Goal: Task Accomplishment & Management: Manage account settings

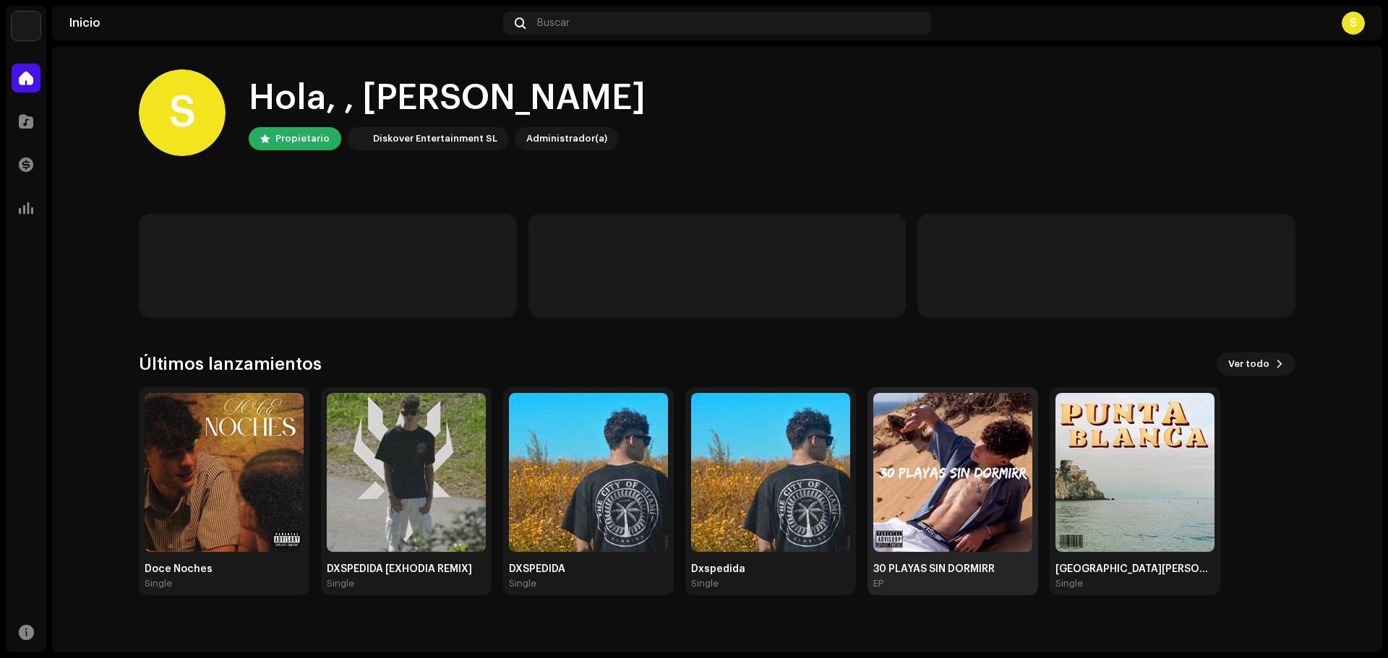
click at [926, 486] on img at bounding box center [952, 472] width 159 height 159
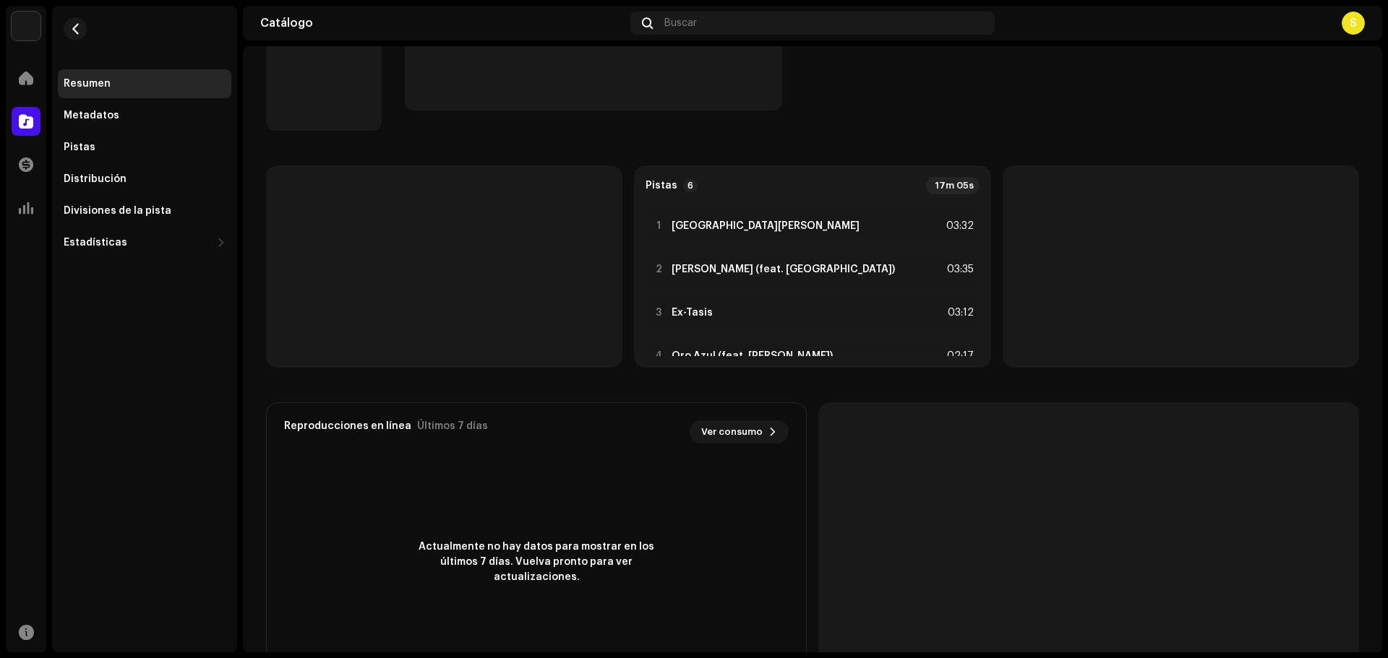
scroll to position [62, 0]
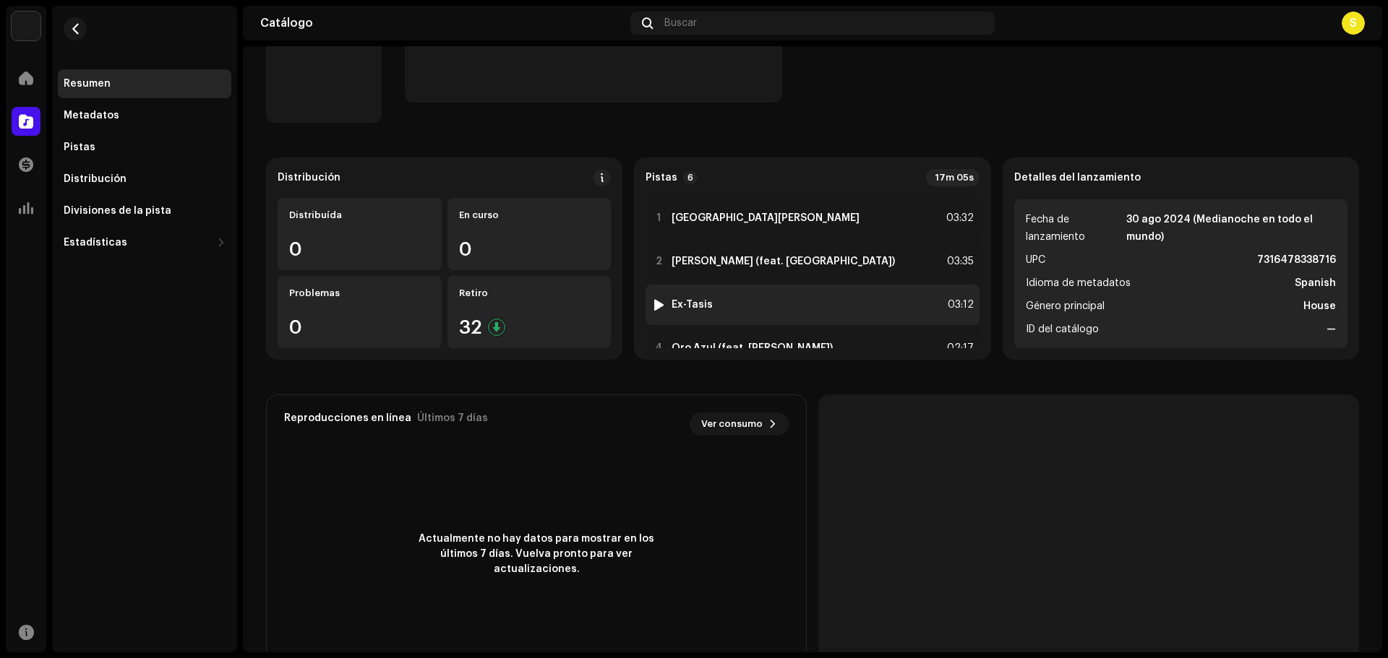
click at [659, 304] on div at bounding box center [658, 305] width 11 height 12
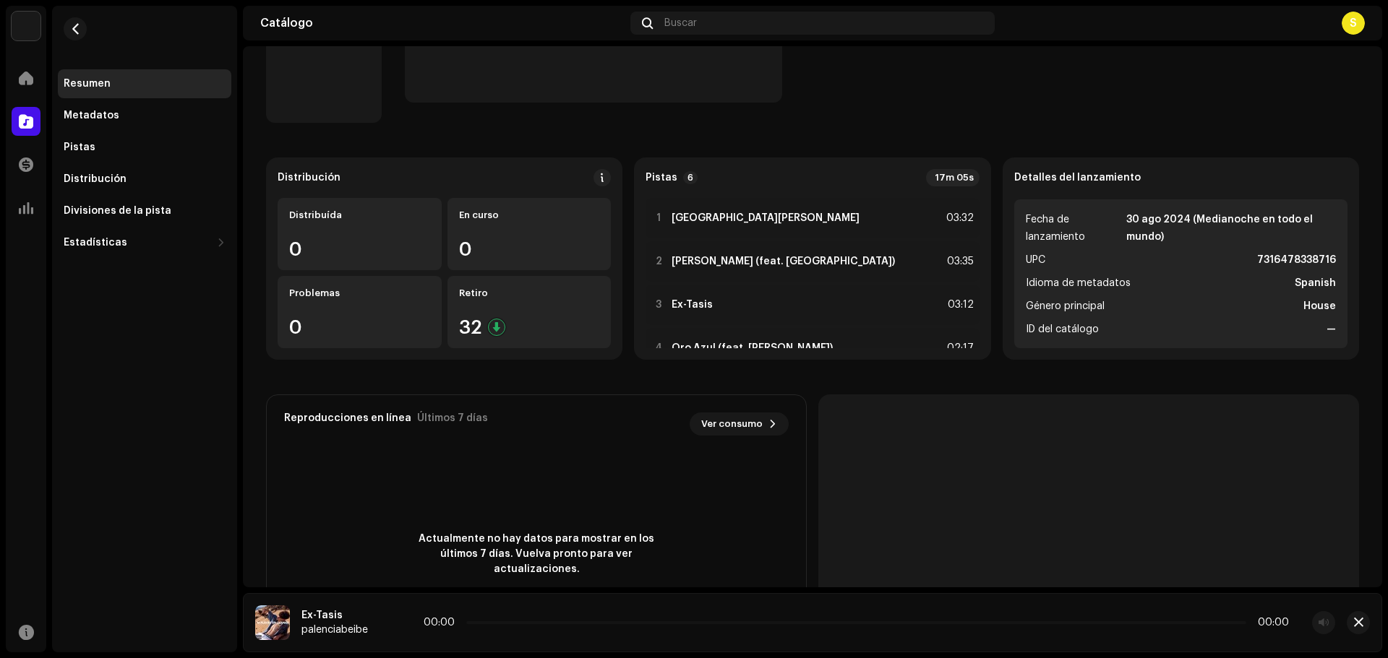
click at [396, 620] on icon at bounding box center [390, 623] width 22 height 24
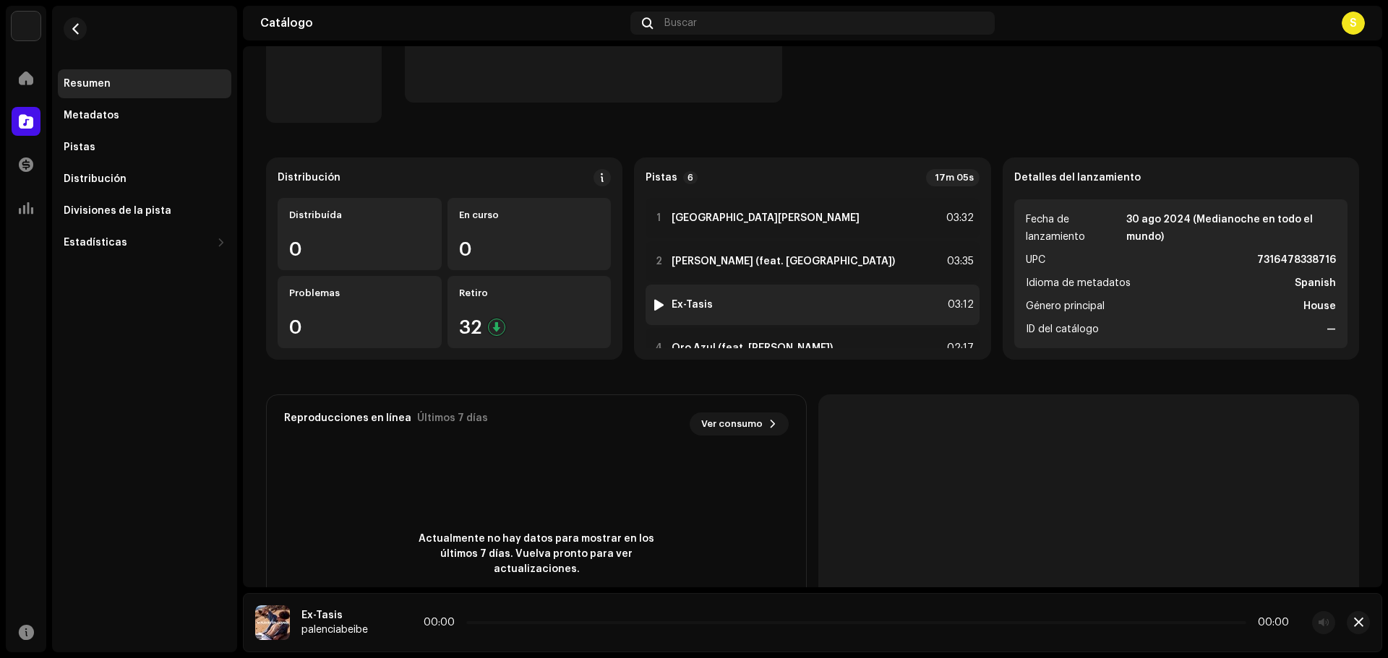
click at [656, 303] on div at bounding box center [658, 305] width 11 height 12
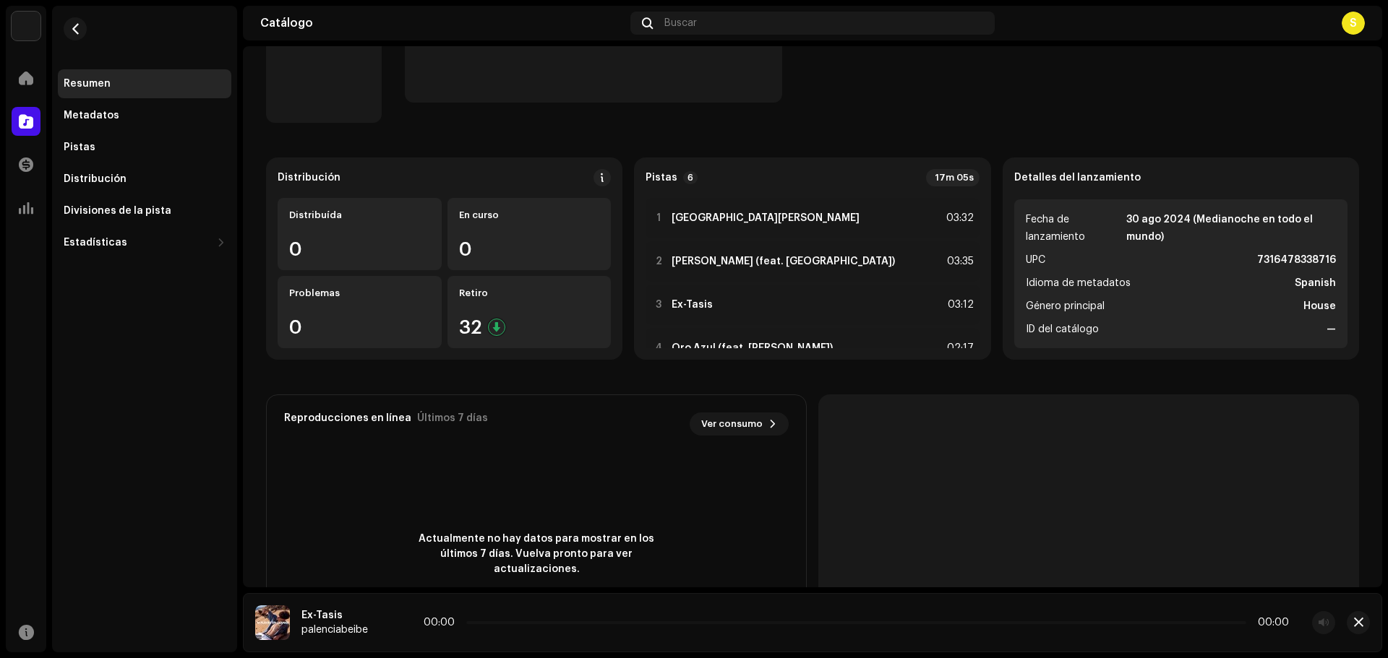
click at [861, 566] on p-skeleton at bounding box center [1088, 539] width 541 height 289
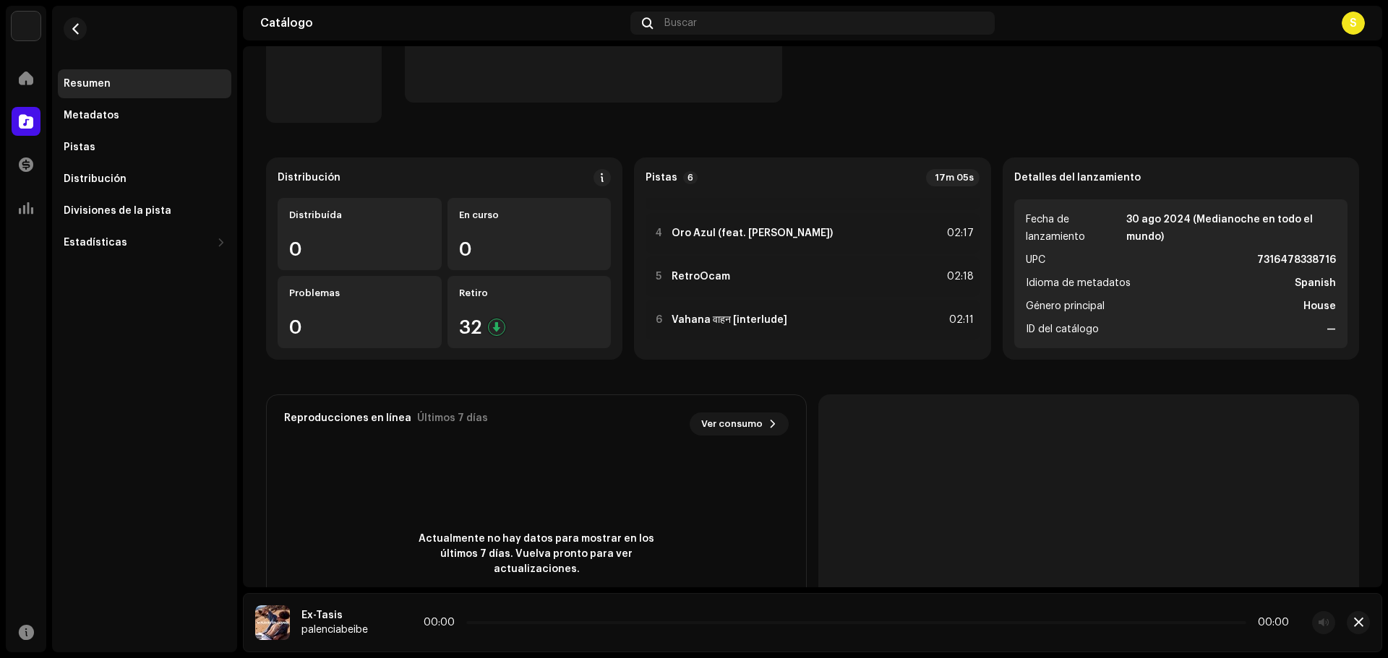
scroll to position [119, 0]
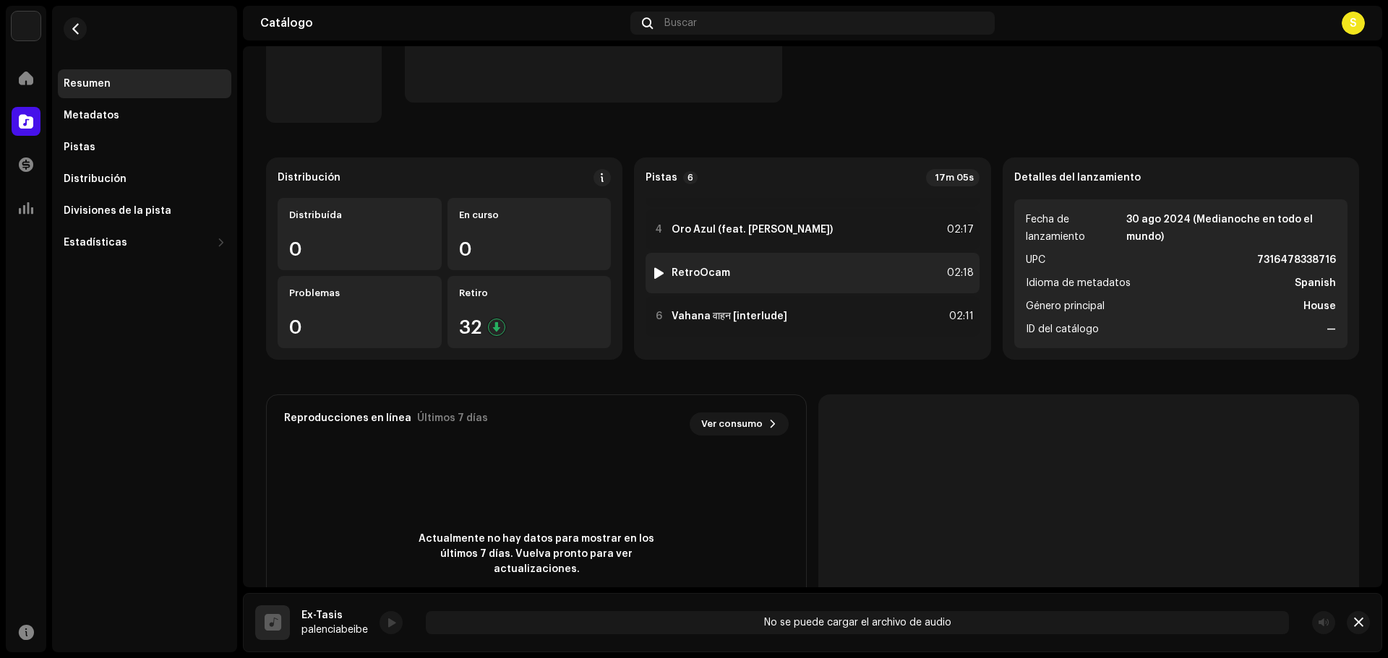
click at [654, 267] on img at bounding box center [658, 273] width 19 height 19
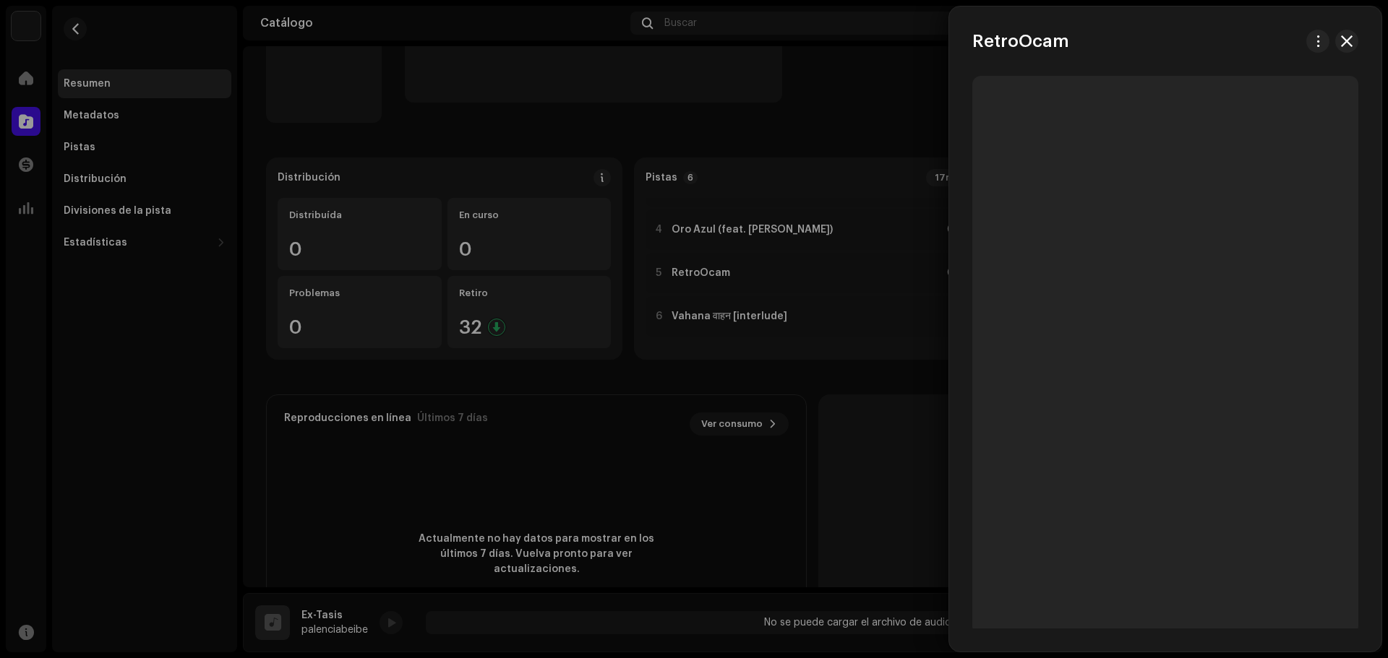
click at [632, 412] on div at bounding box center [694, 329] width 1388 height 658
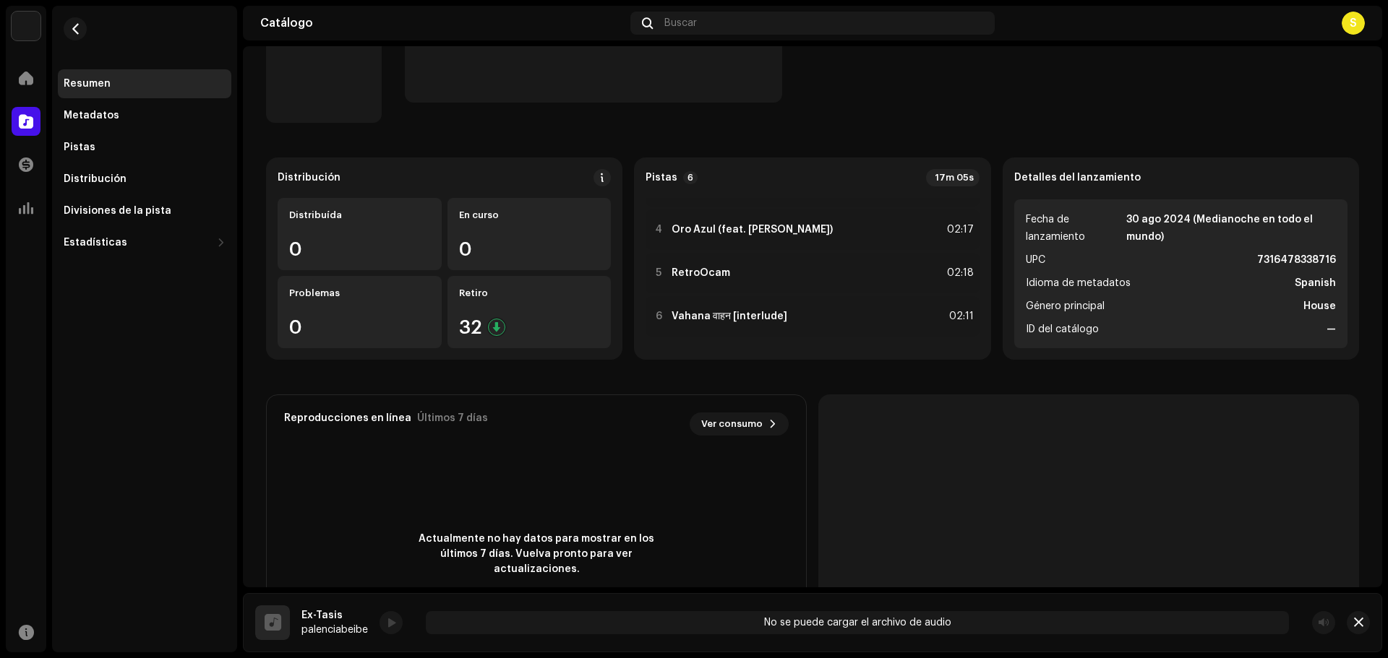
click at [632, 412] on div "Reproducciones en línea Últimos 7 [PERSON_NAME] Ver consumo 0" at bounding box center [536, 424] width 539 height 58
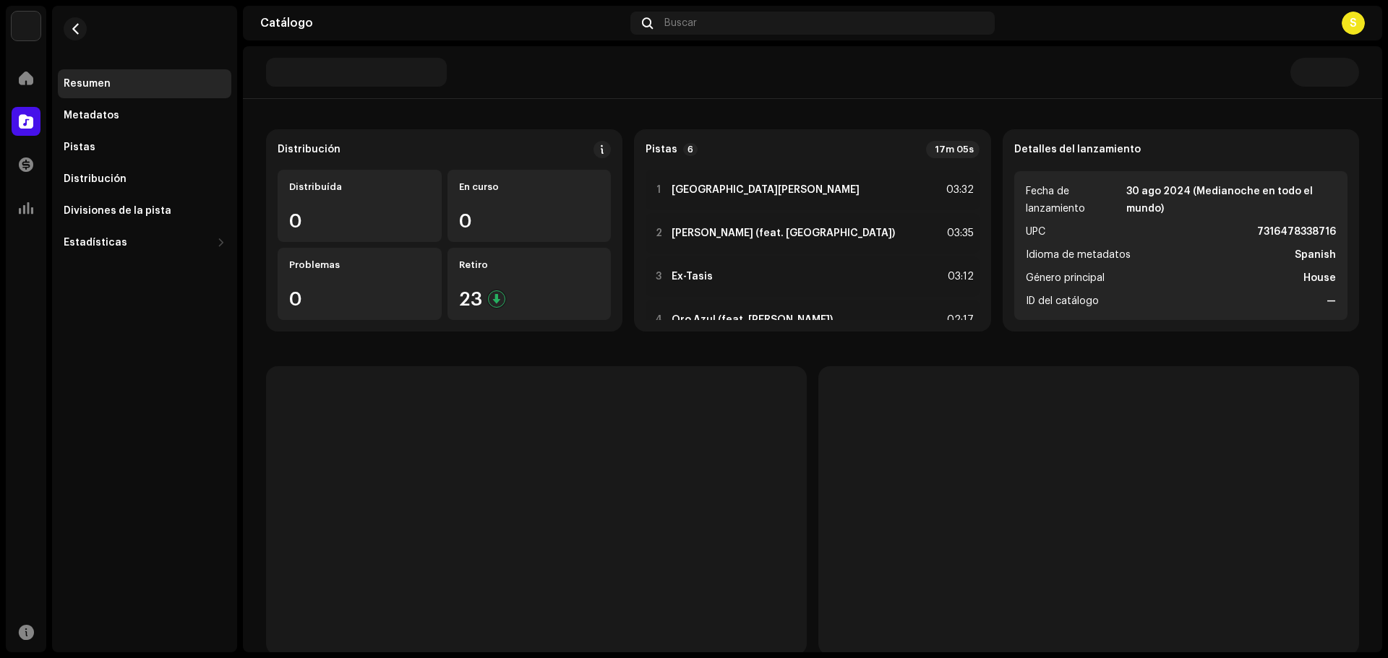
scroll to position [93, 0]
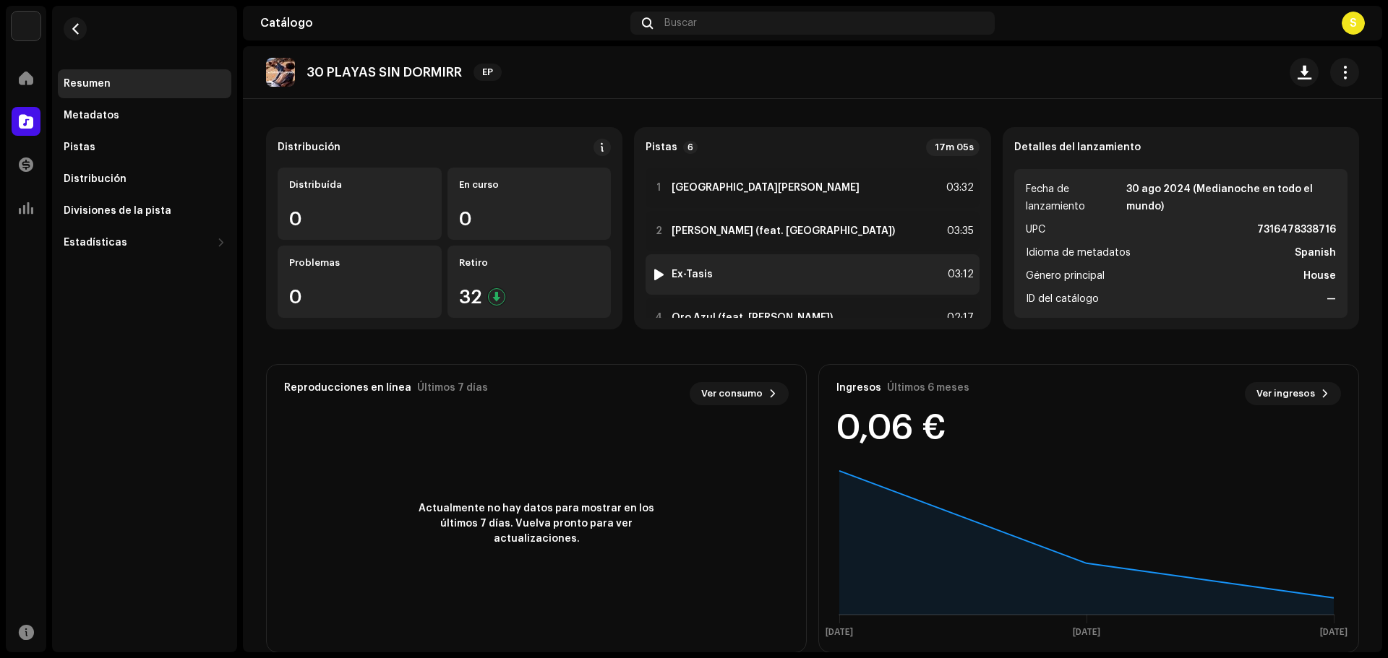
click at [659, 278] on div at bounding box center [658, 275] width 11 height 12
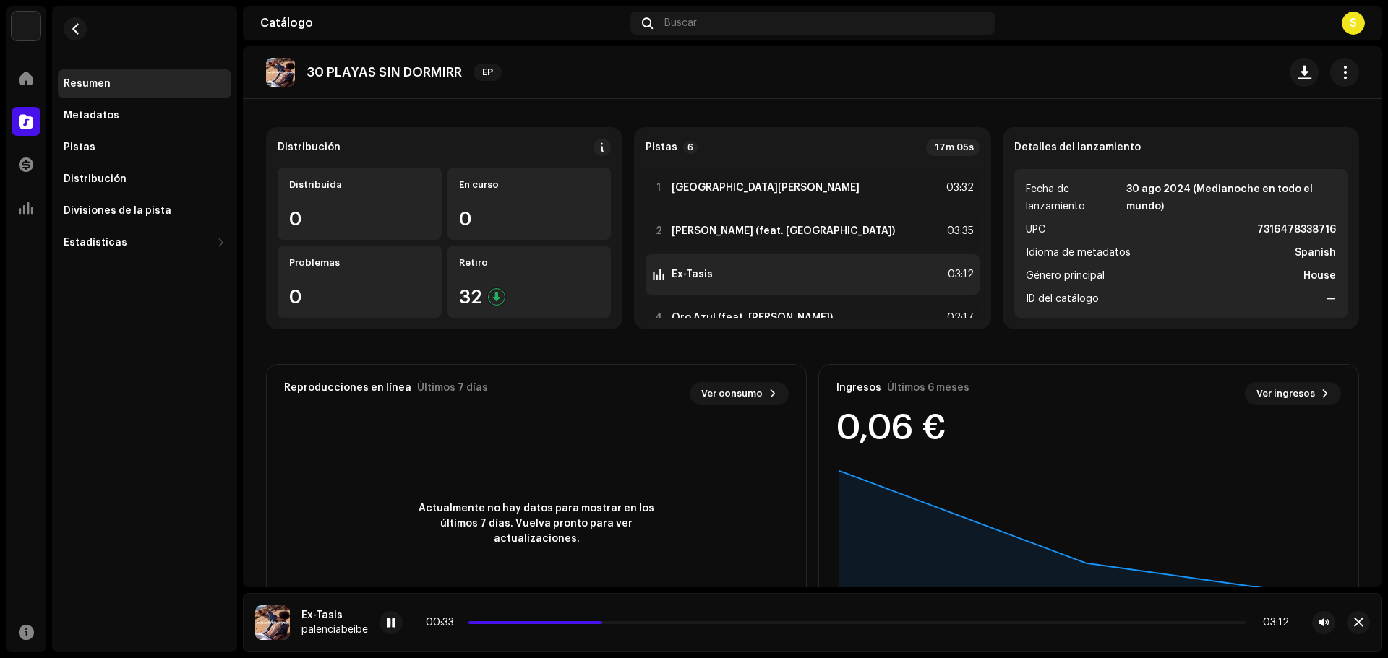
scroll to position [64, 0]
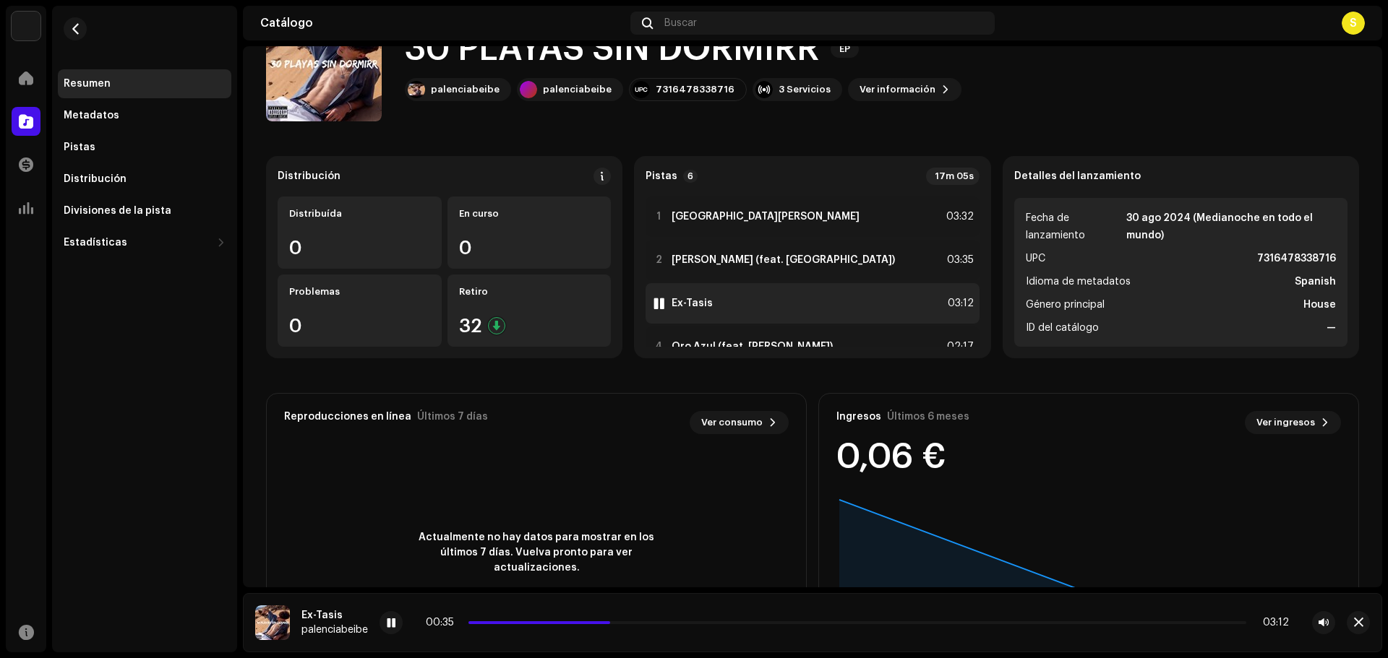
click at [658, 306] on div at bounding box center [658, 304] width 11 height 12
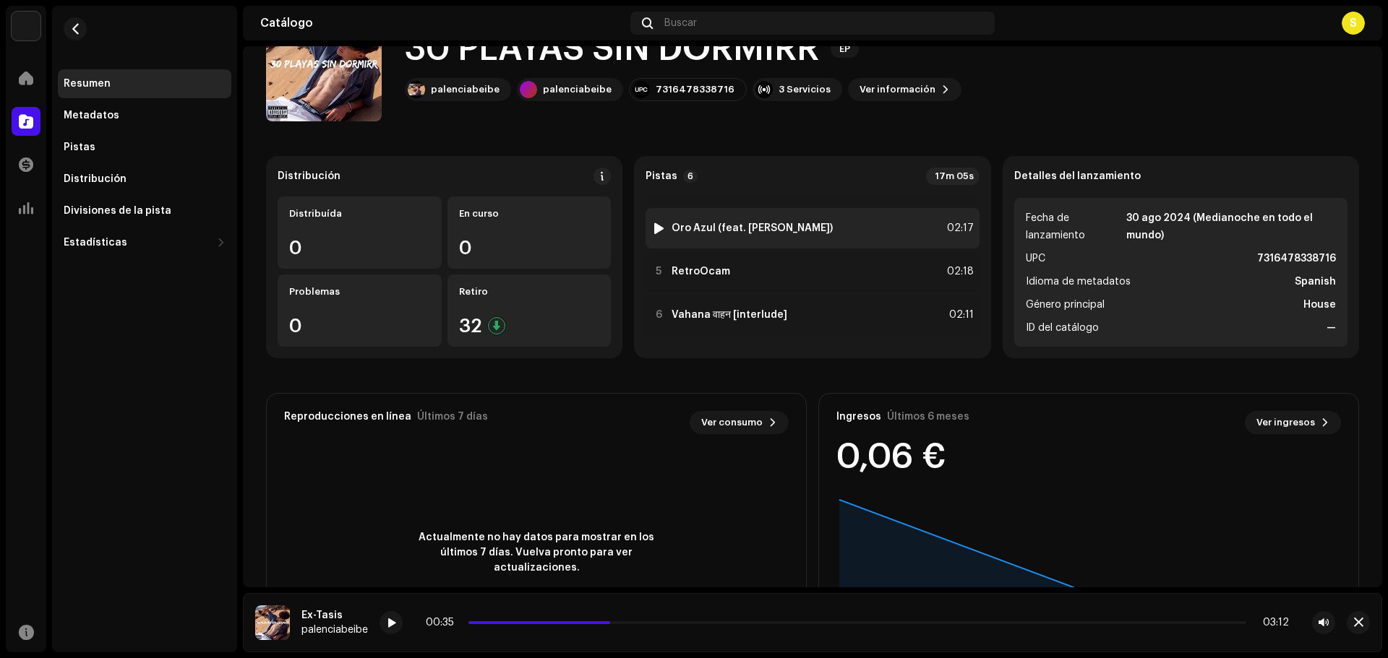
click at [663, 226] on img at bounding box center [658, 228] width 19 height 19
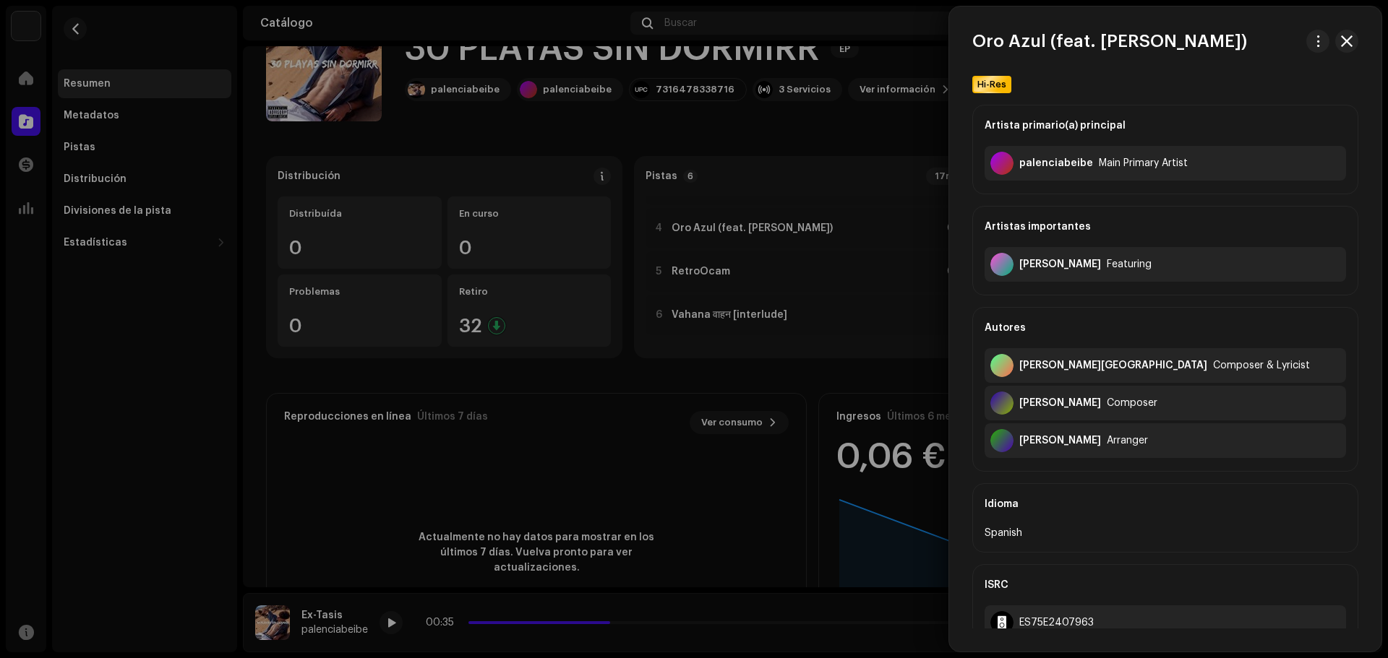
click at [679, 233] on div at bounding box center [694, 329] width 1388 height 658
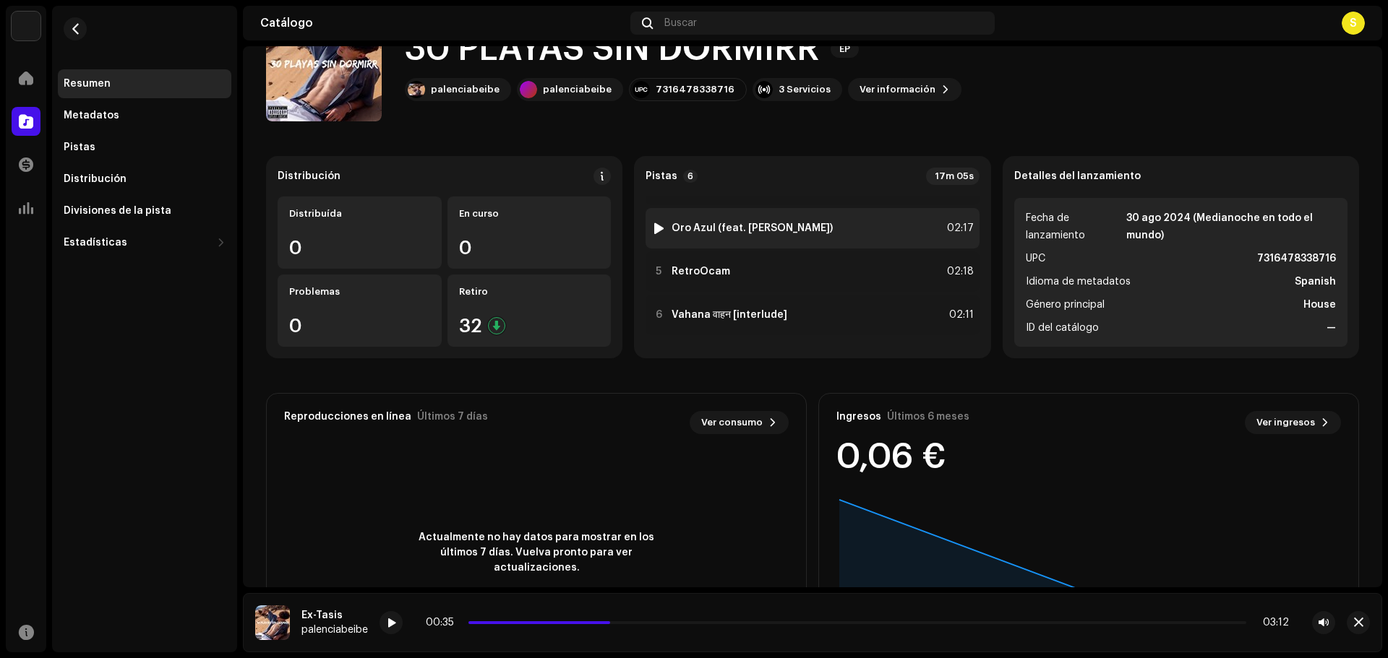
click at [658, 227] on div at bounding box center [658, 229] width 11 height 12
click at [652, 220] on div "4 Oro Azul (feat. [PERSON_NAME]) 02:17" at bounding box center [811, 228] width 333 height 40
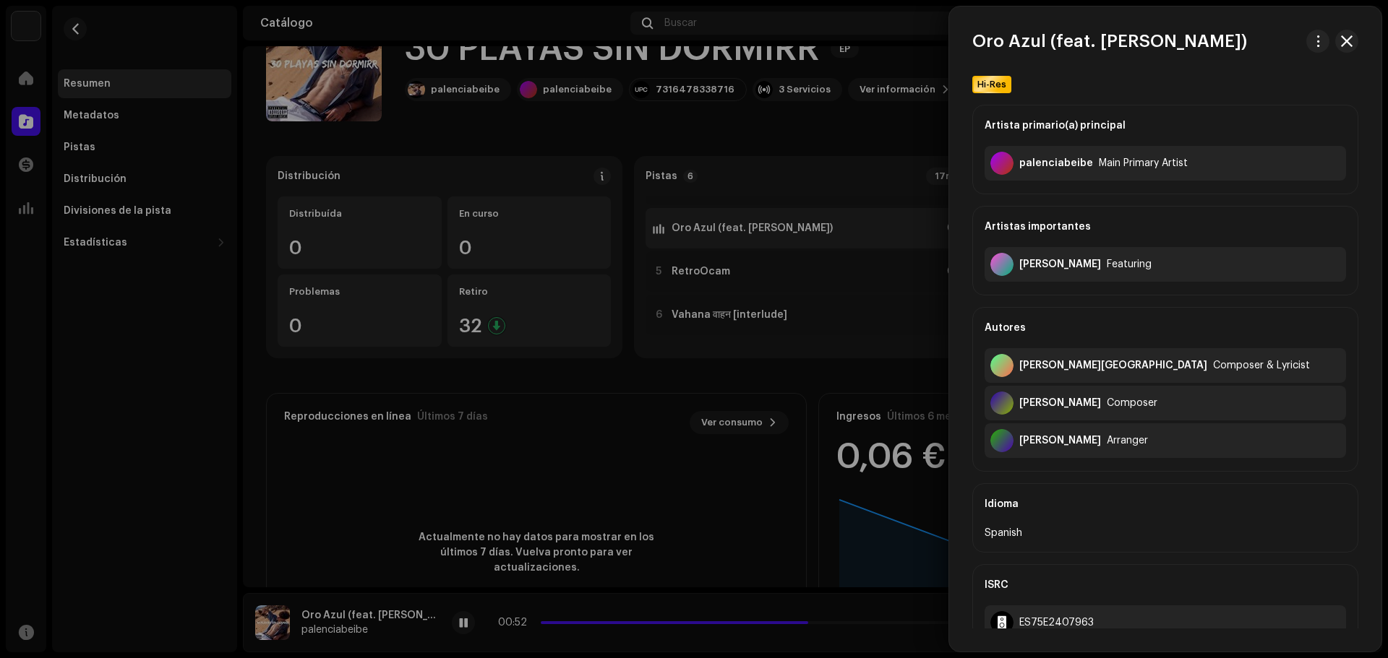
click at [663, 227] on div at bounding box center [694, 329] width 1388 height 658
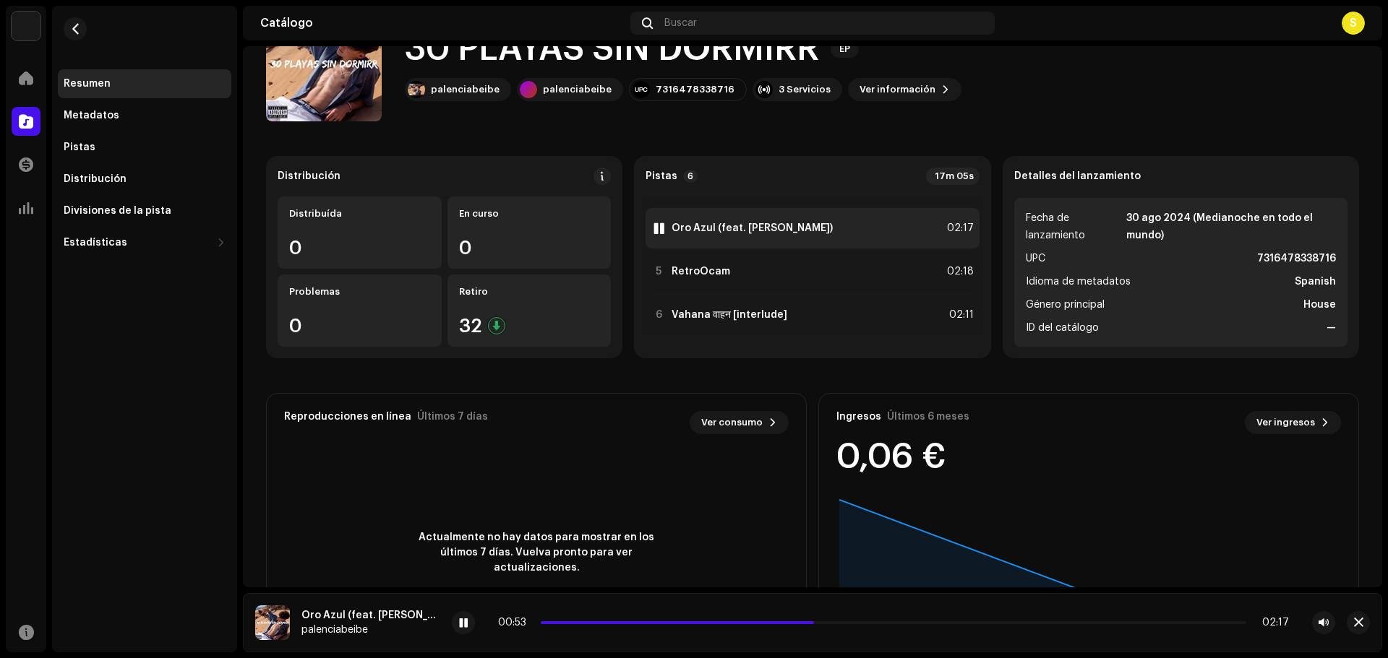
click at [663, 227] on img at bounding box center [658, 228] width 19 height 19
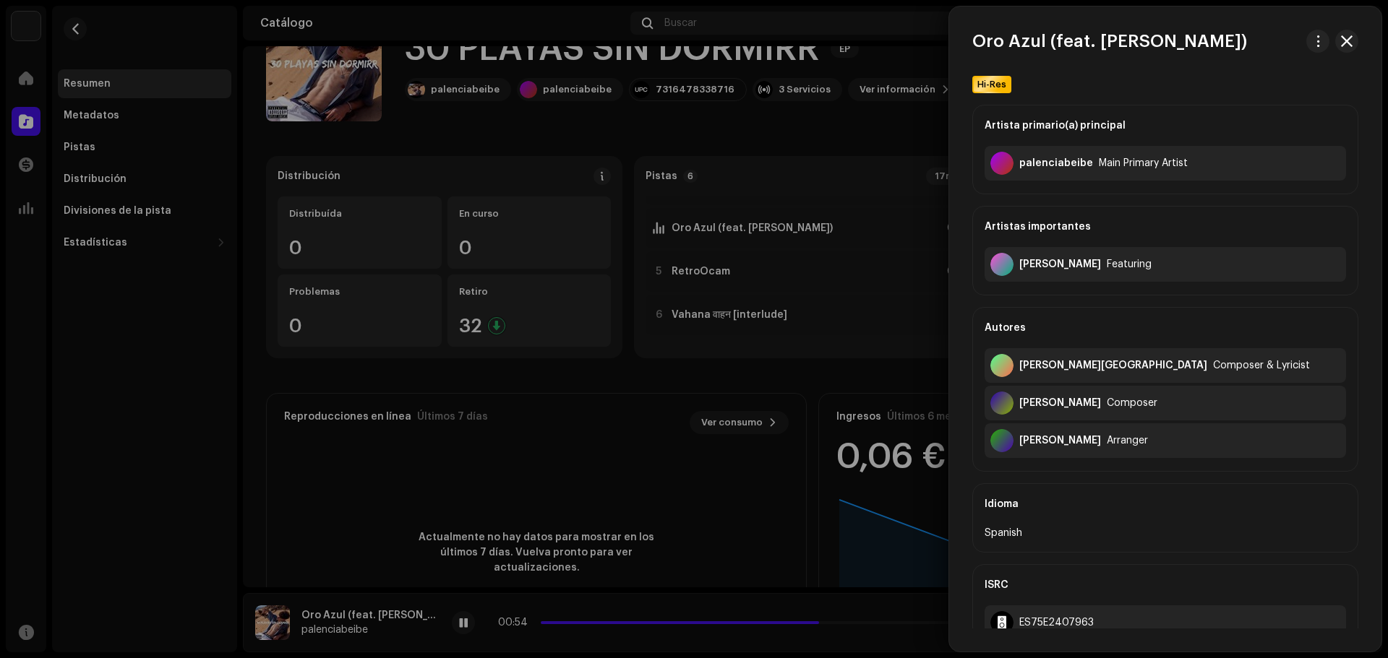
click at [656, 228] on div at bounding box center [694, 329] width 1388 height 658
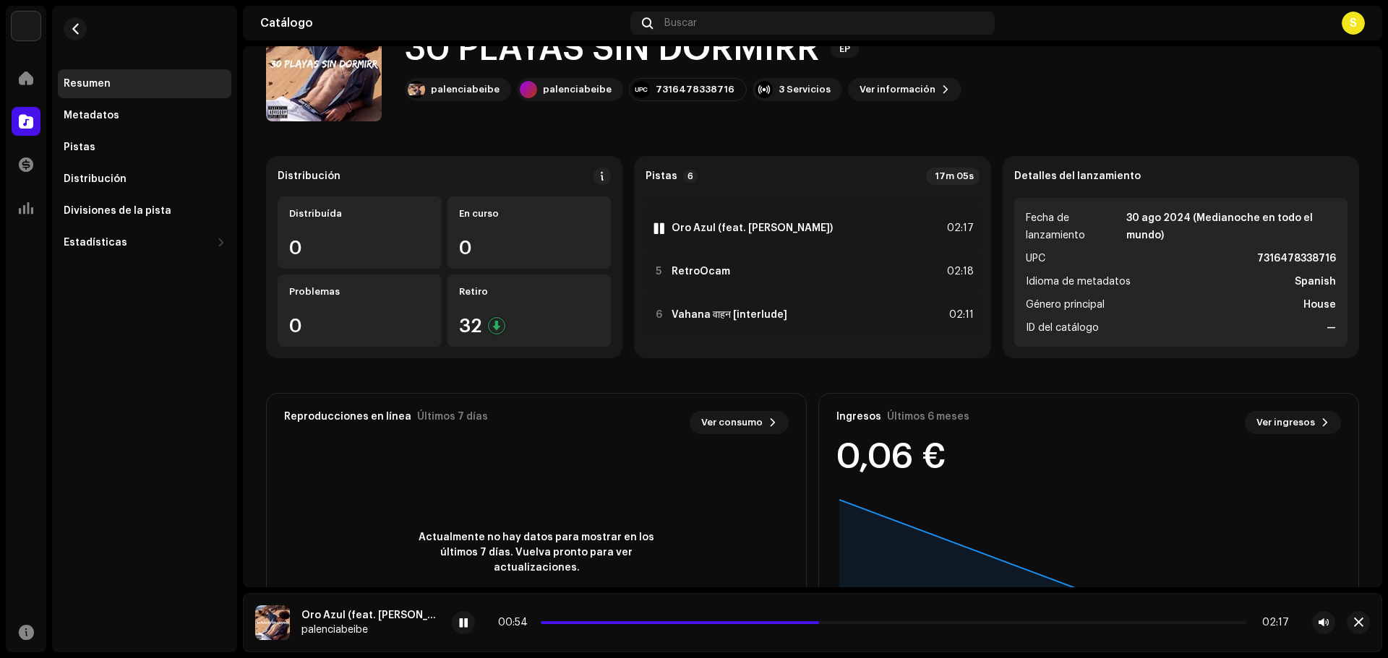
click at [656, 228] on div at bounding box center [658, 229] width 11 height 12
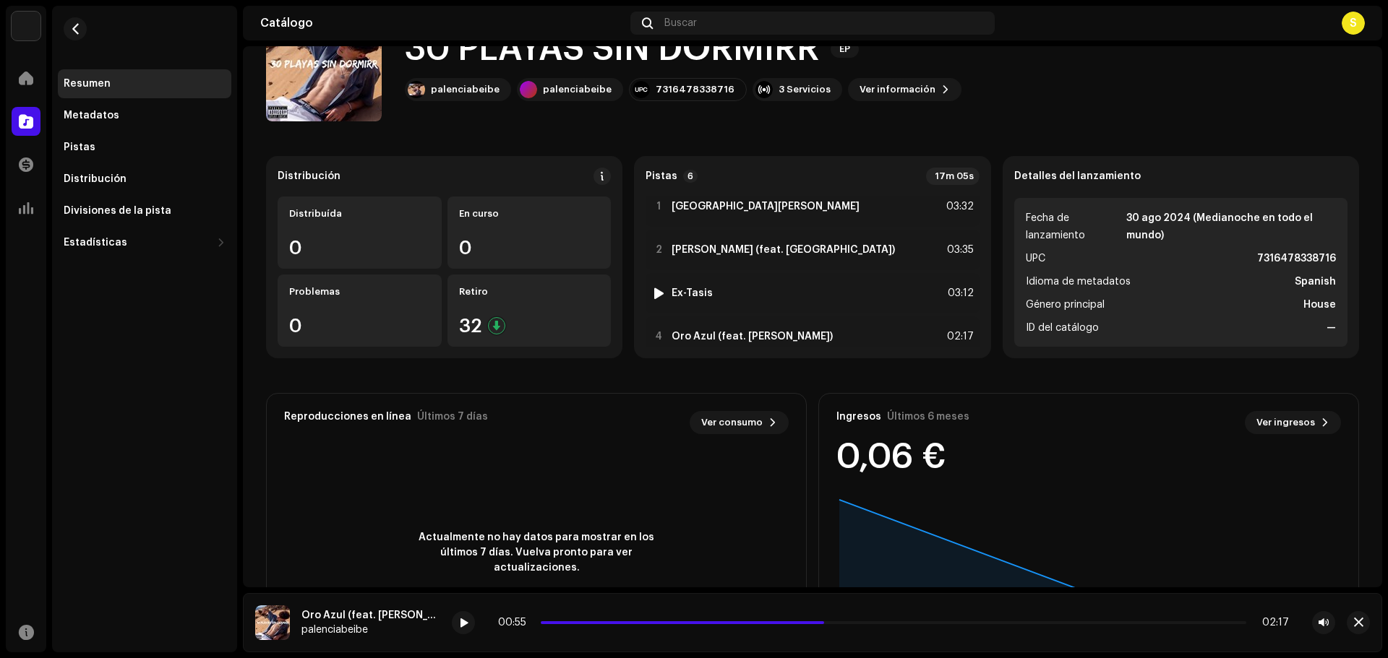
scroll to position [0, 0]
